Goal: Find specific page/section: Find specific page/section

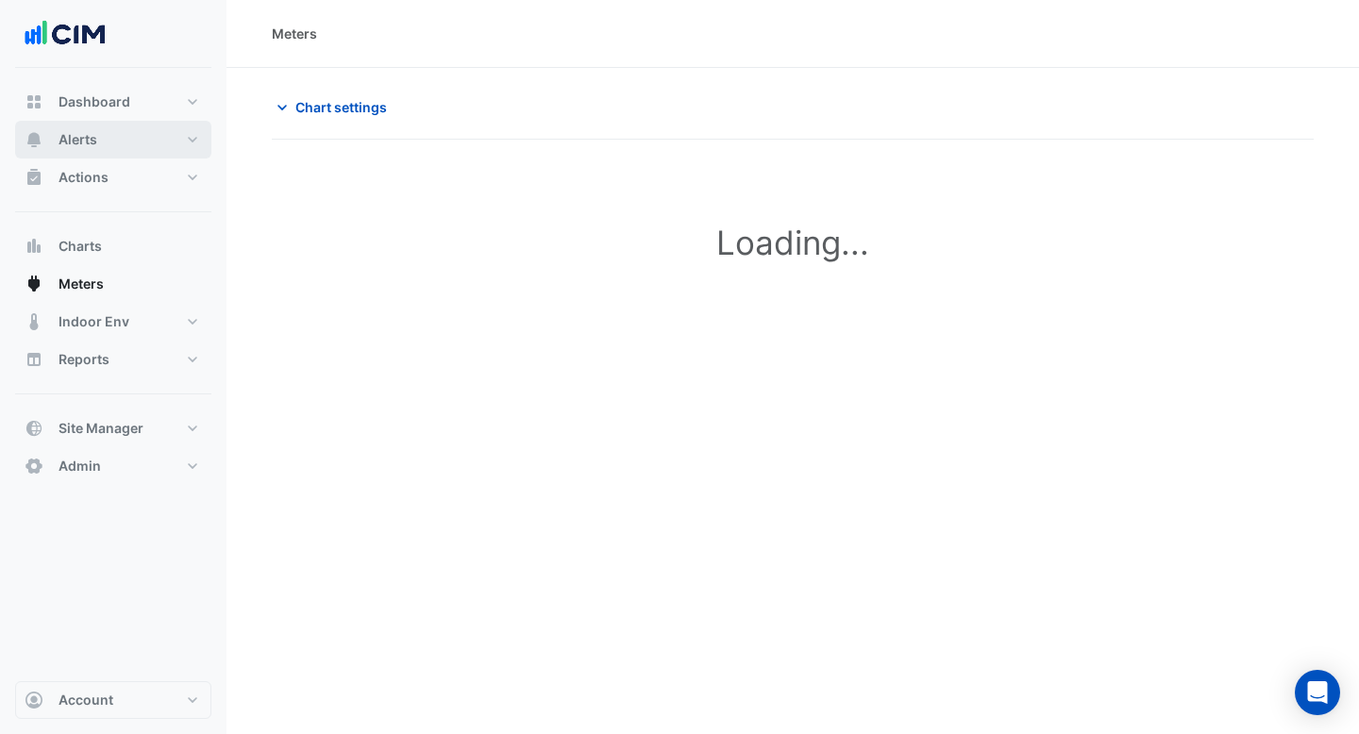
click at [98, 133] on button "Alerts" at bounding box center [113, 140] width 196 height 38
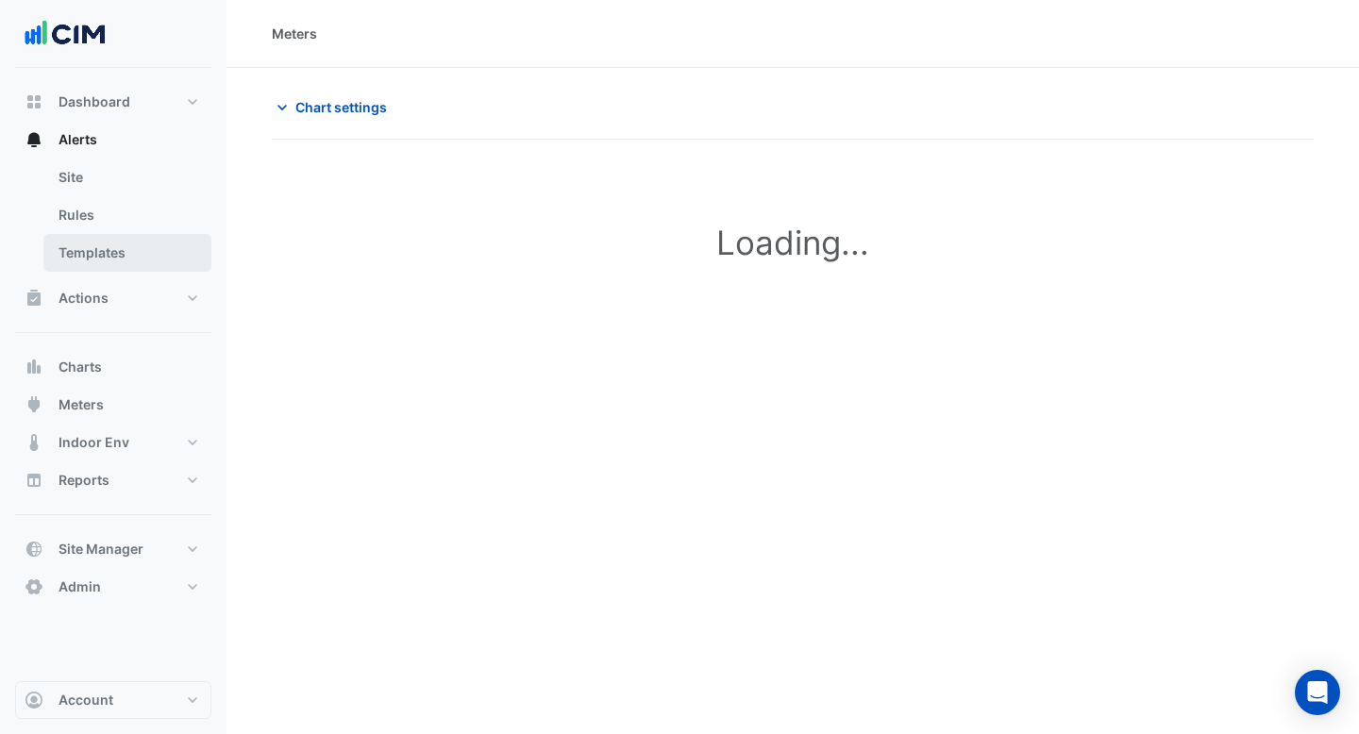
click at [113, 260] on link "Templates" at bounding box center [127, 253] width 168 height 38
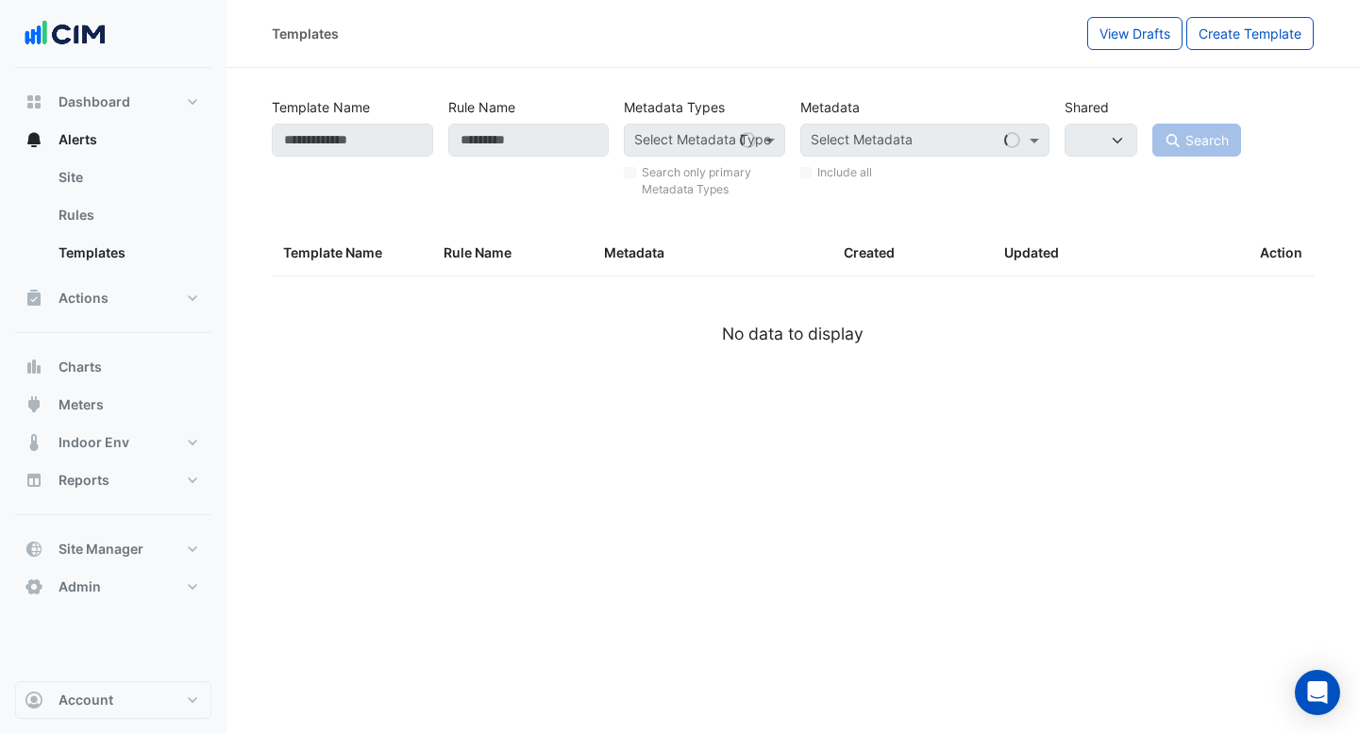
select select
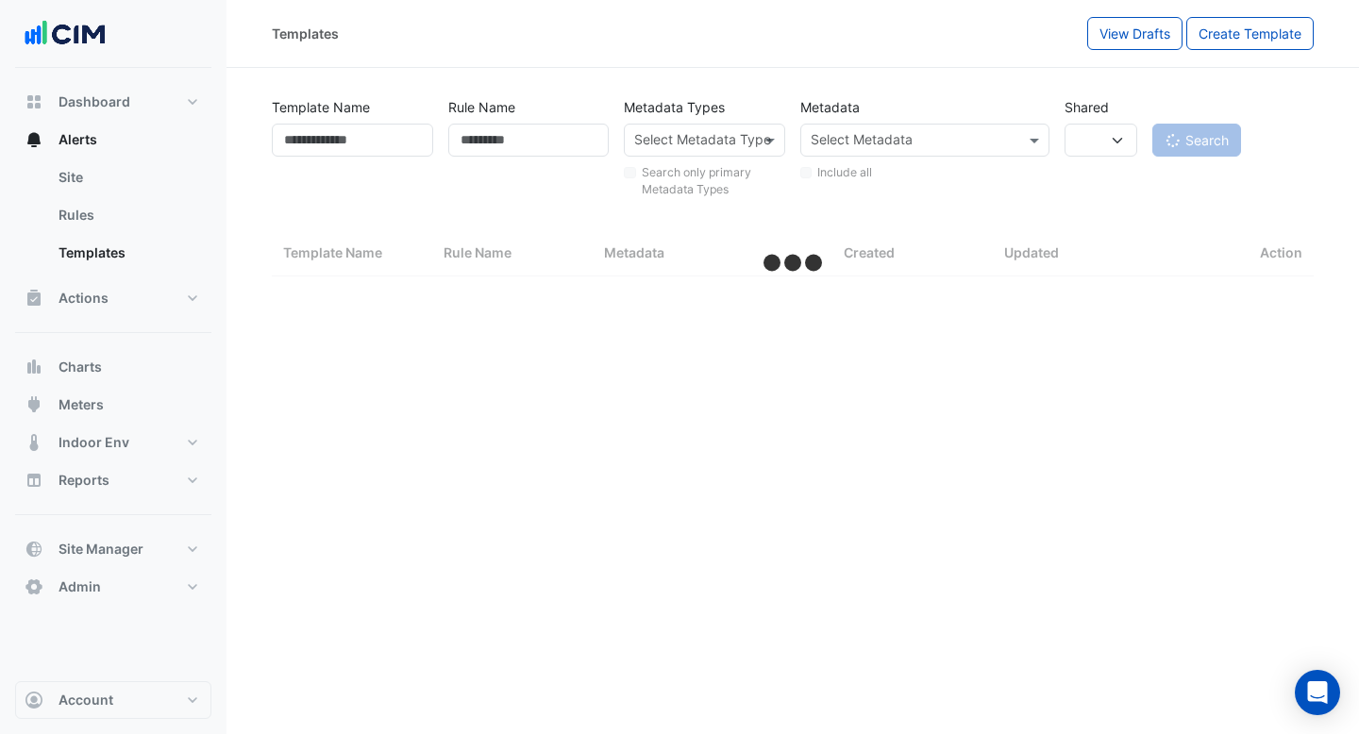
select select "***"
